Goal: Complete application form

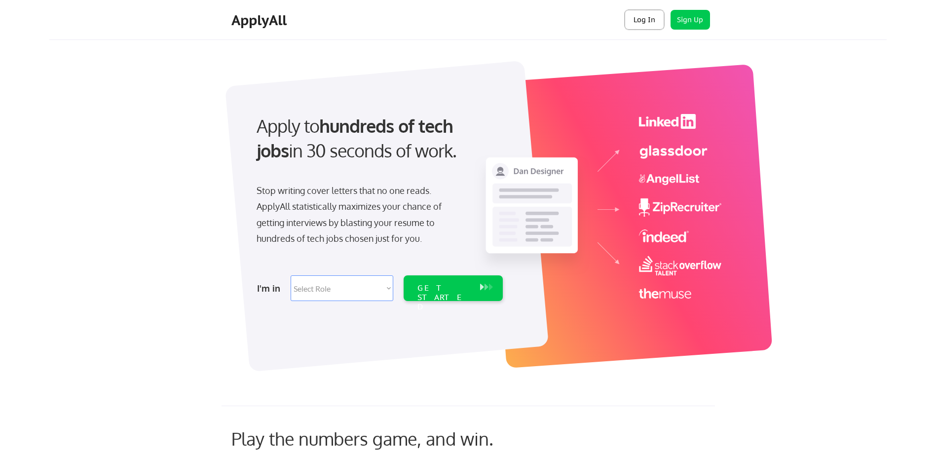
click at [651, 20] on button "Log In" at bounding box center [643, 20] width 39 height 20
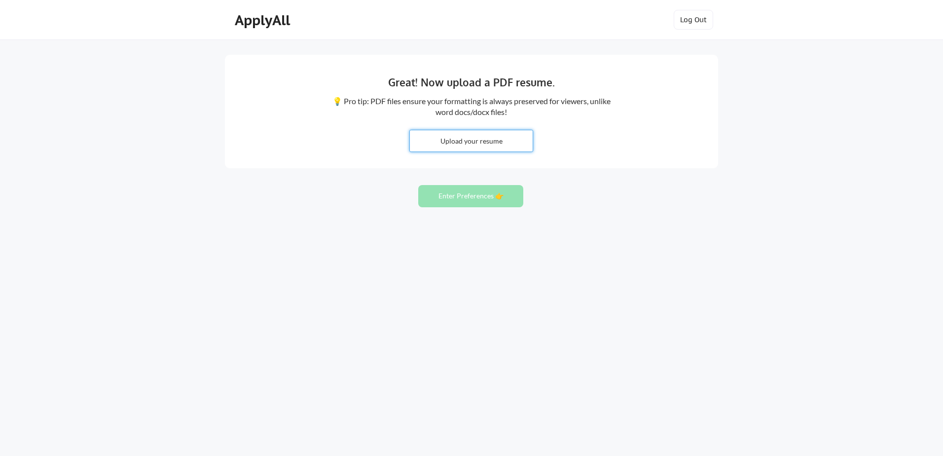
drag, startPoint x: 0, startPoint y: 0, endPoint x: 446, endPoint y: 145, distance: 469.0
click at [446, 145] on input "file" at bounding box center [471, 140] width 123 height 21
type input "C:\fakepath\CV_Ștefan-Alexandru Gaftonianu_english.pdf"
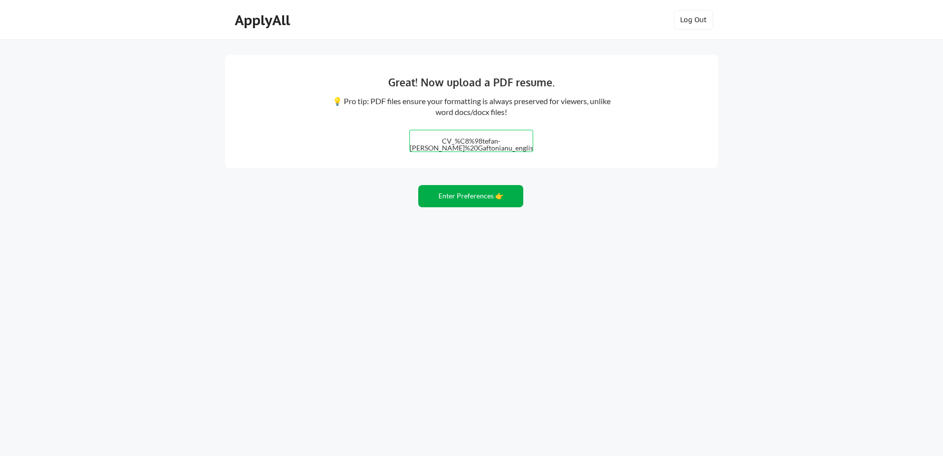
click at [467, 199] on button "Enter Preferences 👉" at bounding box center [470, 196] width 105 height 22
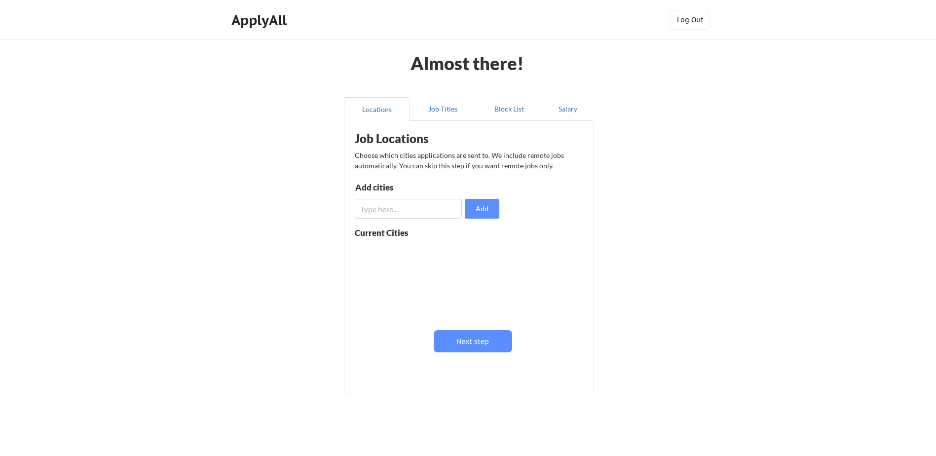
click at [427, 215] on input "input" at bounding box center [408, 209] width 107 height 20
click at [491, 218] on button "Add" at bounding box center [482, 209] width 35 height 20
click at [424, 208] on input "input" at bounding box center [408, 209] width 107 height 20
click at [478, 336] on button "Next step" at bounding box center [473, 341] width 78 height 22
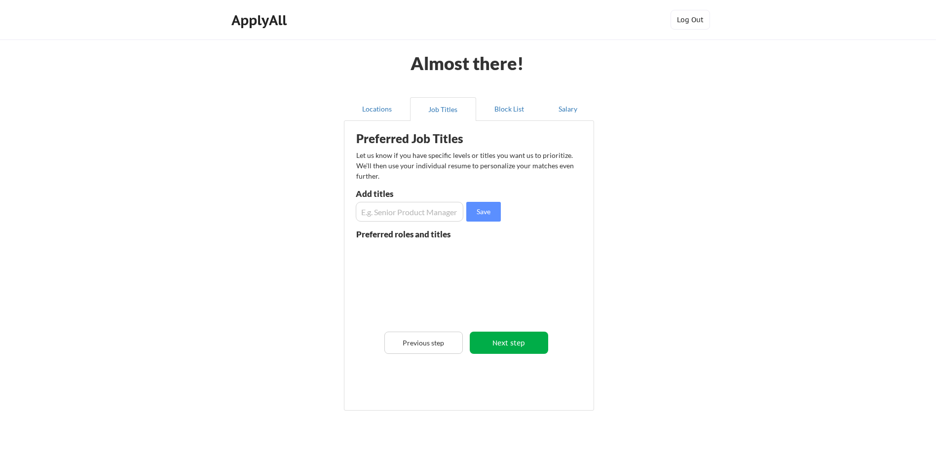
click at [510, 340] on button "Next step" at bounding box center [509, 342] width 78 height 22
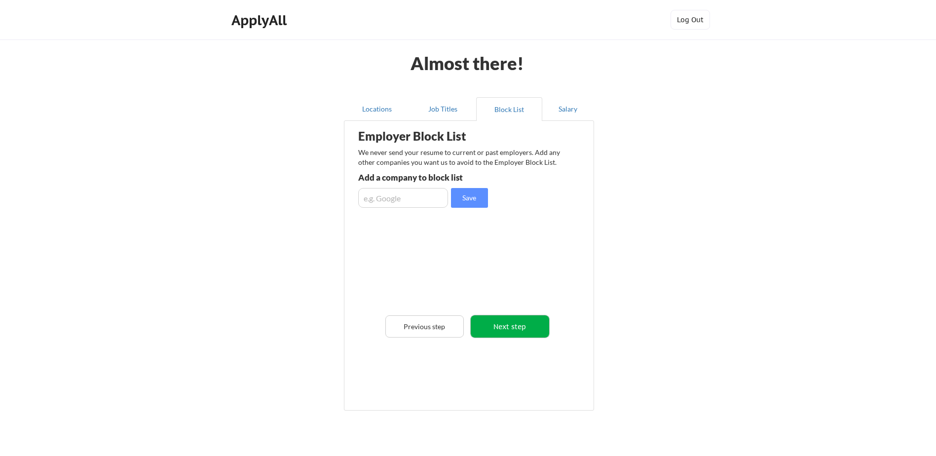
click at [512, 324] on button "Next step" at bounding box center [510, 326] width 78 height 22
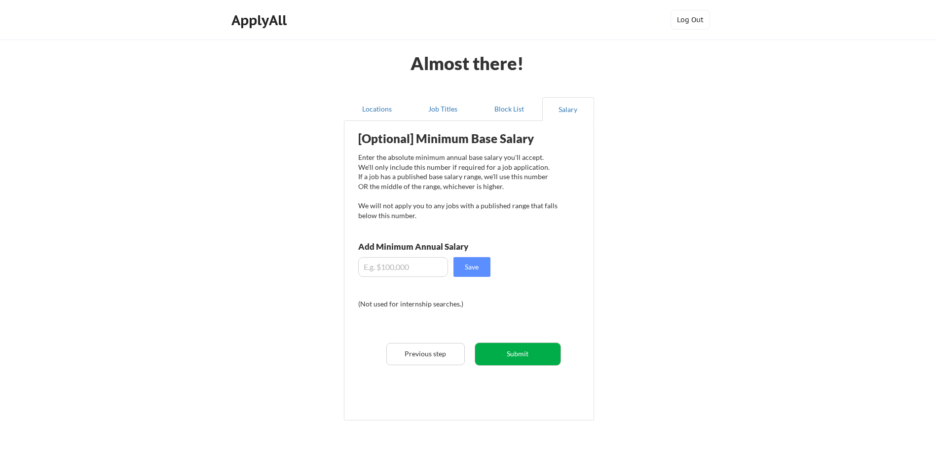
click at [526, 359] on button "Submit" at bounding box center [517, 354] width 85 height 22
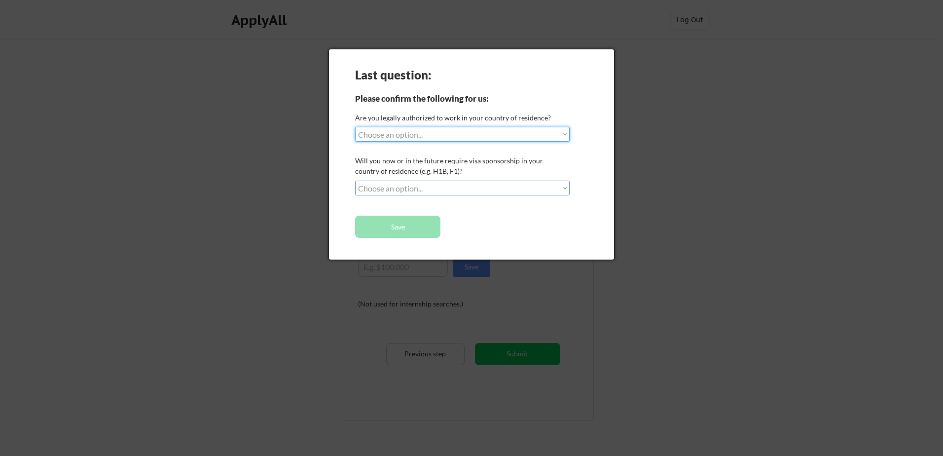
click at [476, 135] on select "Choose an option... Yes, I am a US Citizen Yes, I am a Canadian Citizen Yes, I …" at bounding box center [462, 134] width 215 height 15
select select ""no__i_am_not__yet__authorized""
click at [355, 127] on select "Choose an option... Yes, I am a US Citizen Yes, I am a Canadian Citizen Yes, I …" at bounding box center [462, 134] width 215 height 15
click at [423, 187] on select "Choose an option... No, I will not need sponsorship Yes, I will need sponsorship" at bounding box center [462, 188] width 215 height 15
select select ""no__i_will_not_need_sponsorship""
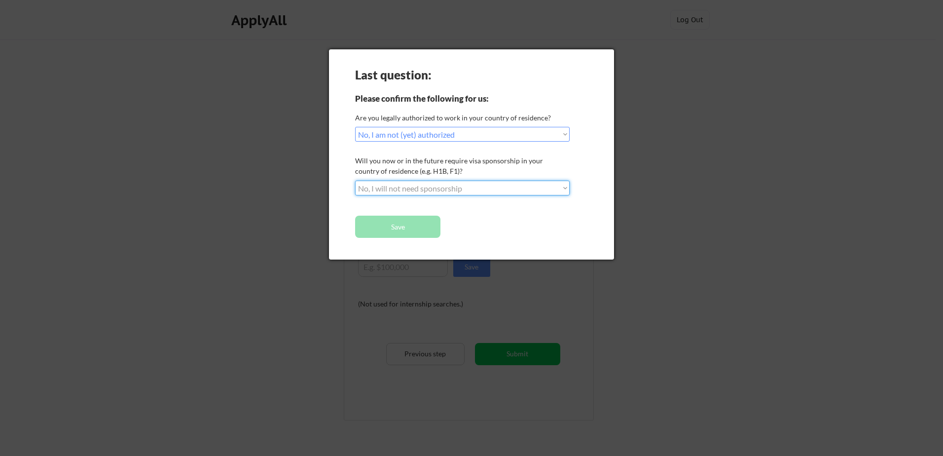
click at [355, 181] on select "Choose an option... No, I will not need sponsorship Yes, I will need sponsorship" at bounding box center [462, 188] width 215 height 15
click at [412, 220] on button "Save" at bounding box center [397, 227] width 85 height 22
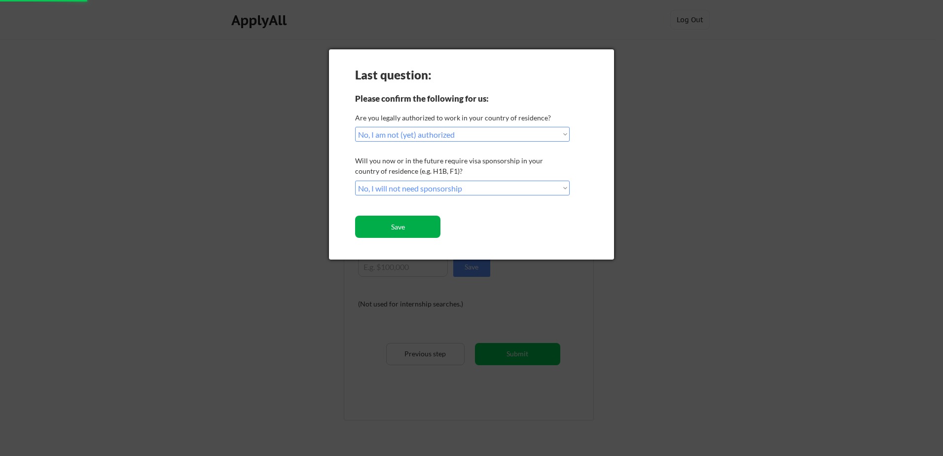
click at [410, 232] on button "Save" at bounding box center [397, 227] width 85 height 22
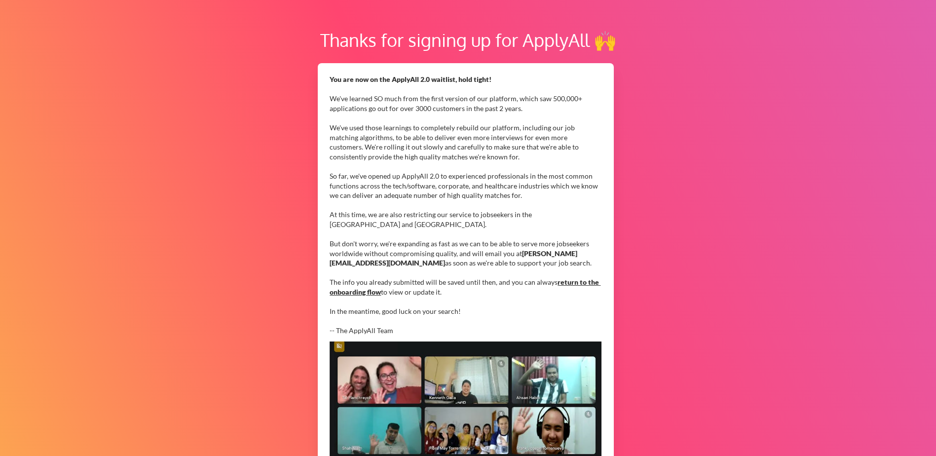
scroll to position [185, 0]
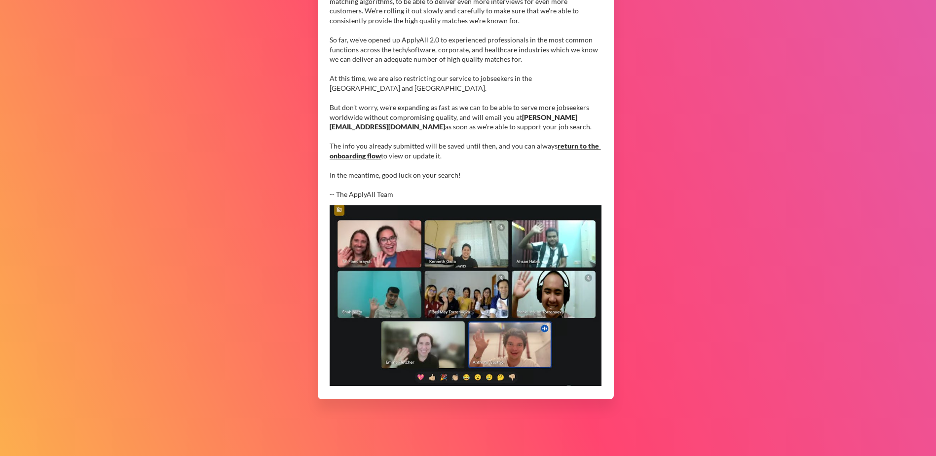
click at [361, 157] on link "return to the onboarding flow" at bounding box center [464, 151] width 271 height 18
